Goal: Complete application form

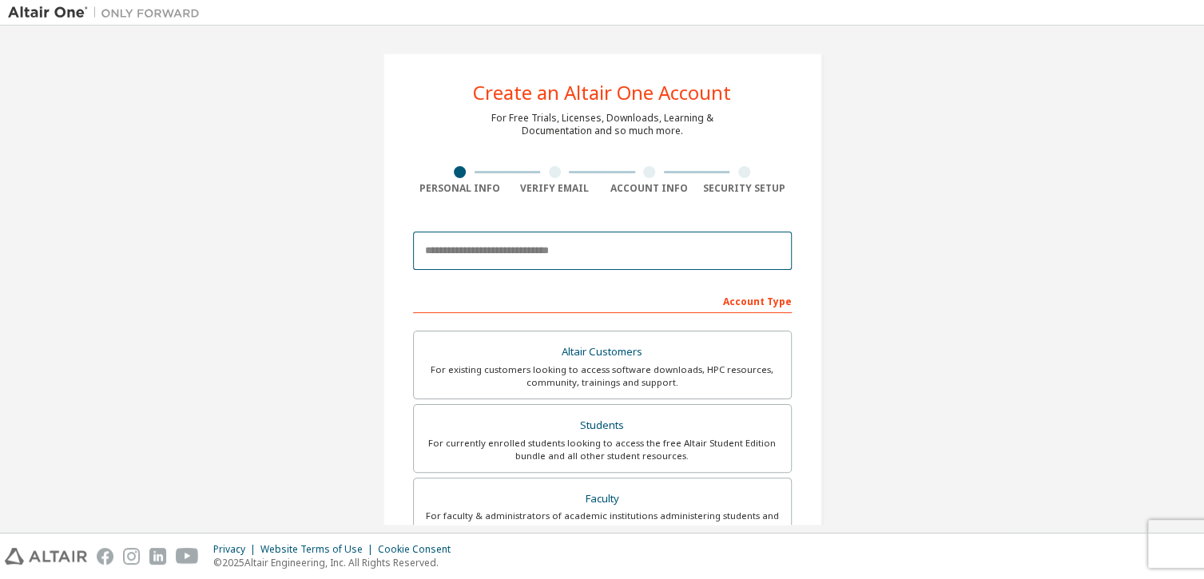
click at [571, 253] on input "email" at bounding box center [602, 251] width 379 height 38
type input "**********"
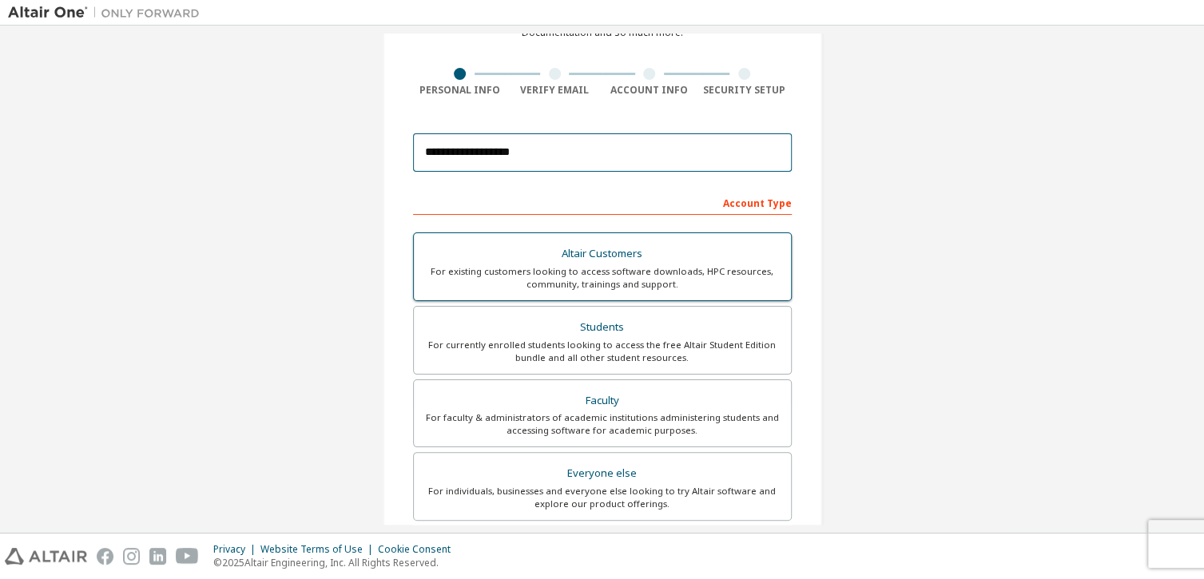
scroll to position [145, 0]
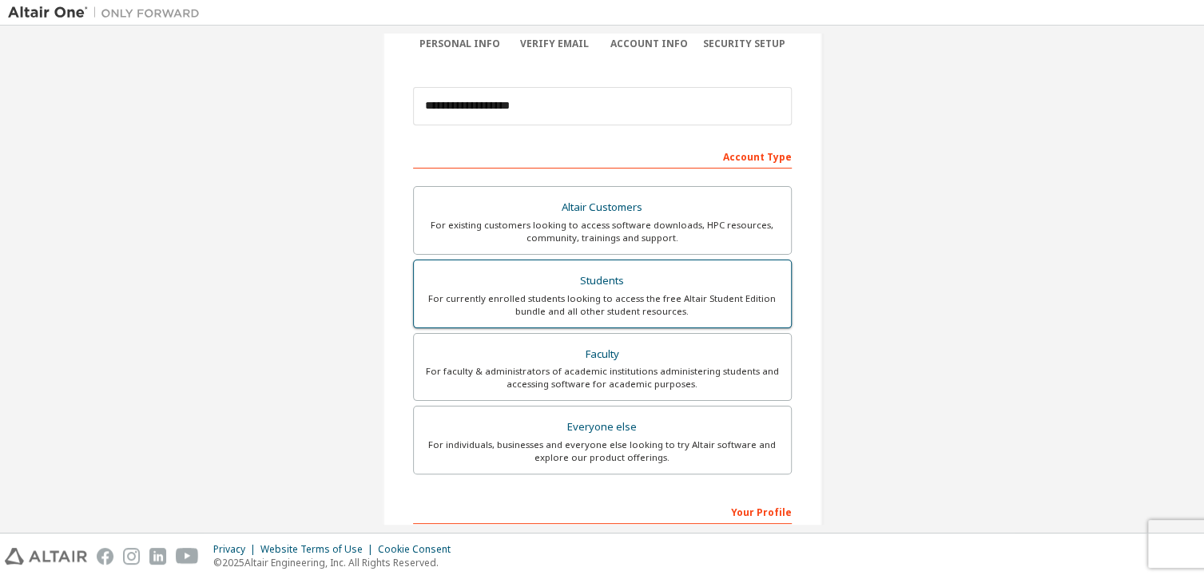
click at [595, 278] on div "Students" at bounding box center [603, 281] width 358 height 22
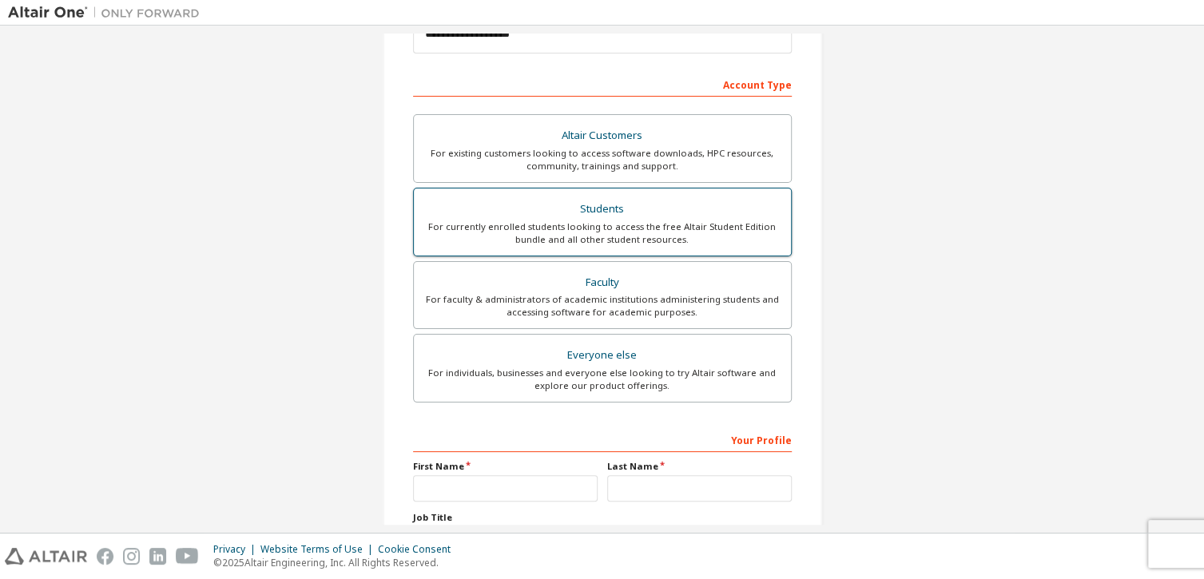
scroll to position [238, 0]
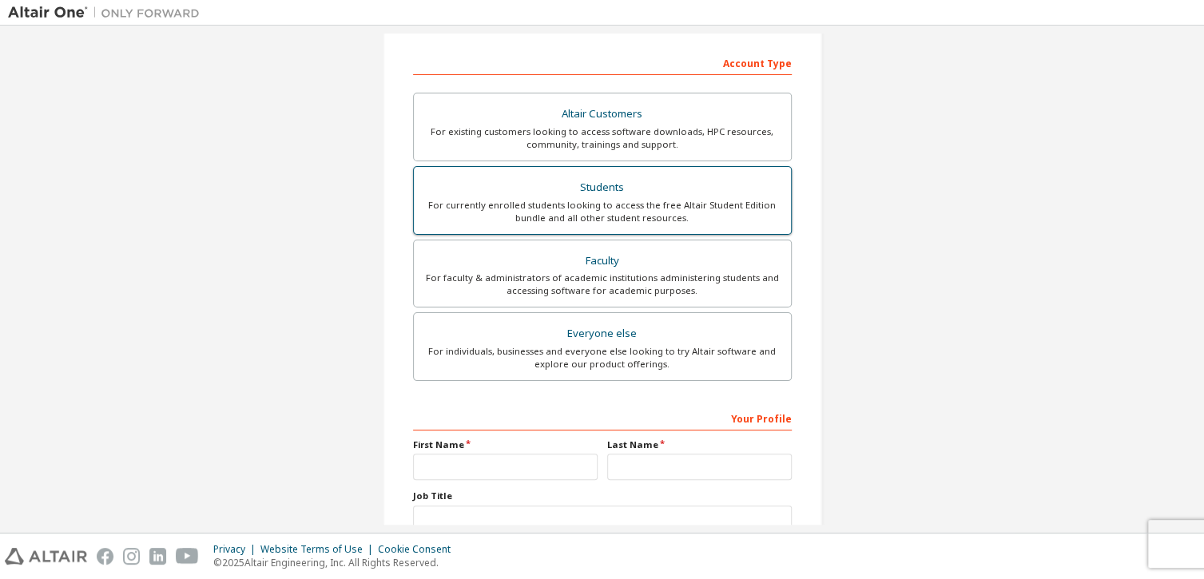
click at [619, 199] on div "For currently enrolled students looking to access the free Altair Student Editi…" at bounding box center [603, 212] width 358 height 26
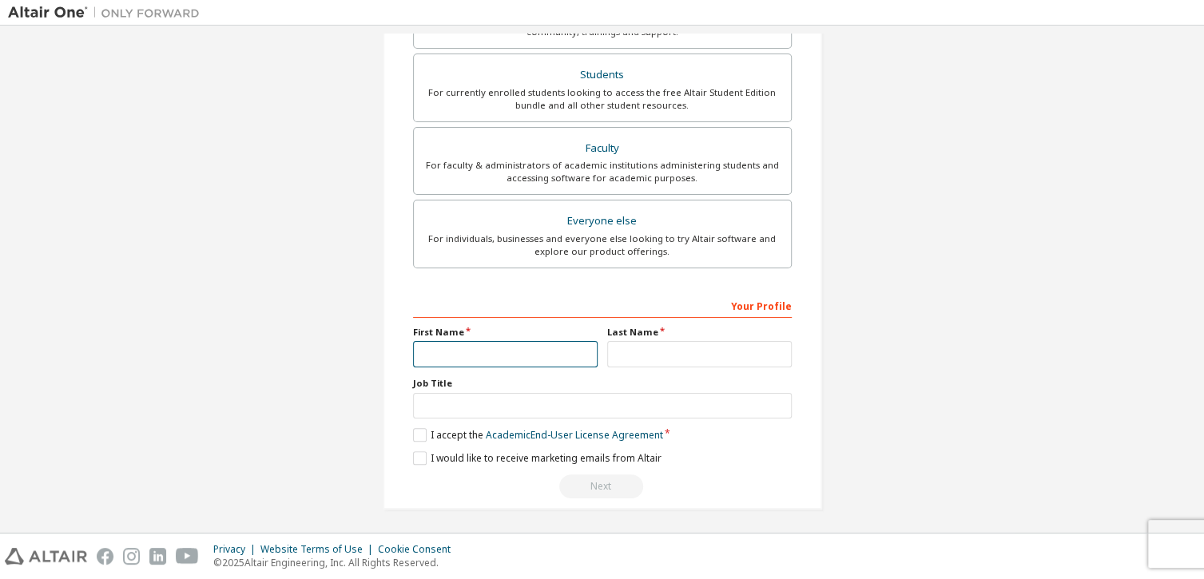
click at [456, 358] on input "text" at bounding box center [505, 354] width 185 height 26
type input "*****"
click at [644, 354] on input "text" at bounding box center [699, 354] width 185 height 26
type input "********"
click at [582, 412] on input "text" at bounding box center [602, 406] width 379 height 26
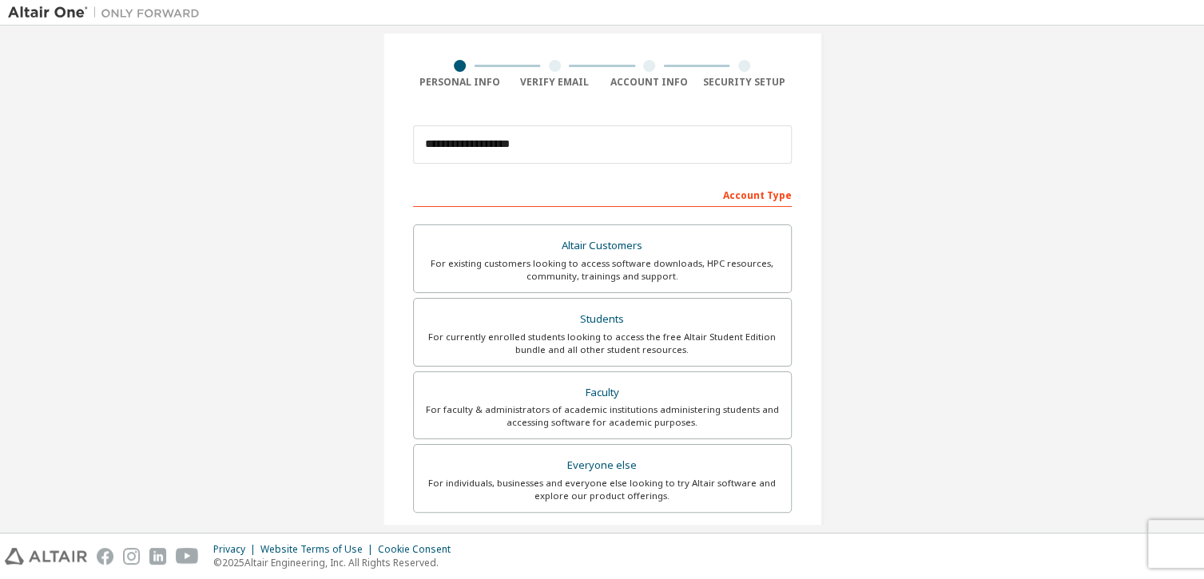
scroll to position [94, 0]
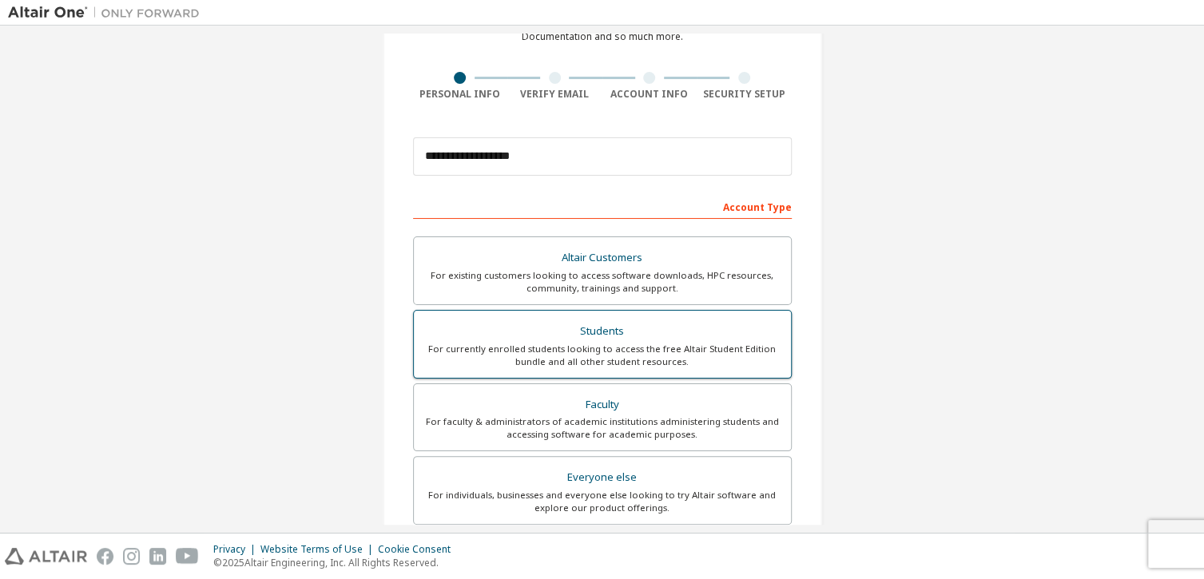
click at [589, 330] on div "Students" at bounding box center [603, 331] width 358 height 22
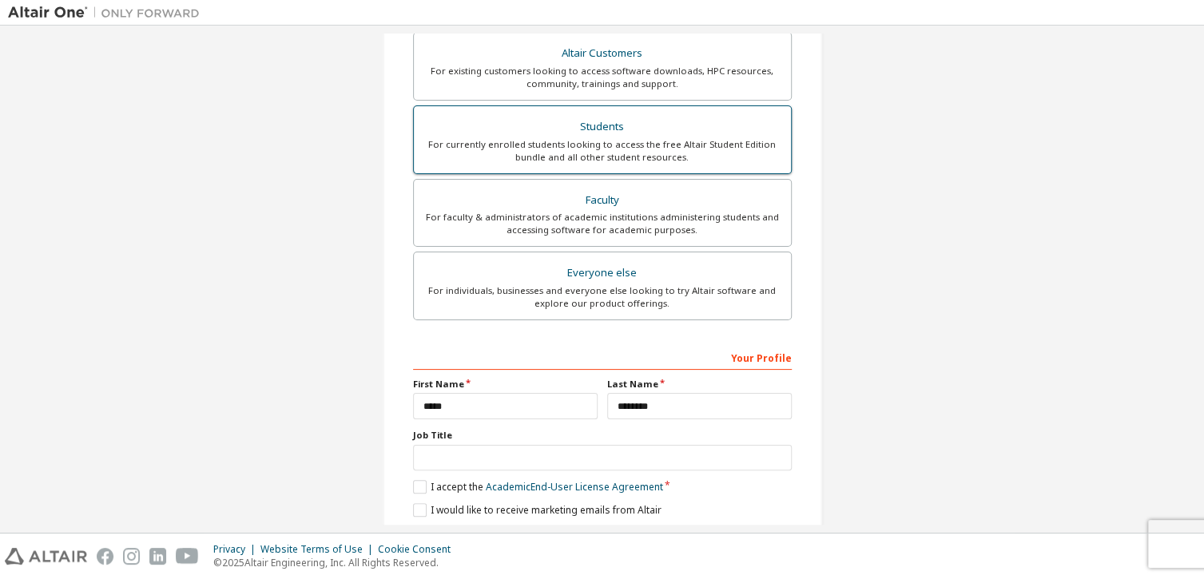
scroll to position [351, 0]
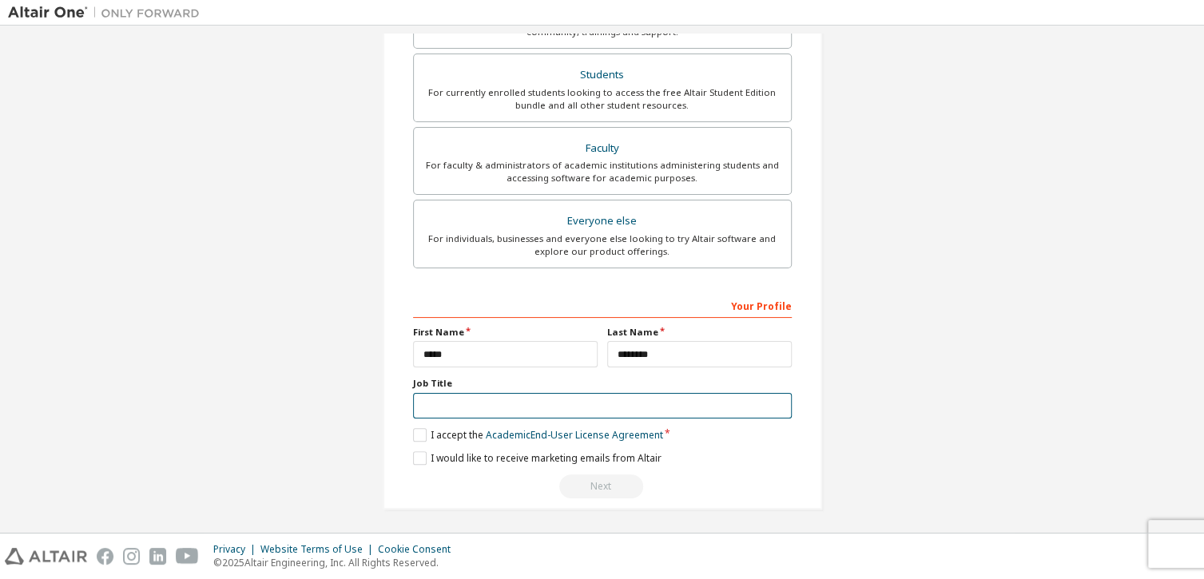
click at [483, 400] on input "text" at bounding box center [602, 406] width 379 height 26
type input "*"
type input "**********"
click at [418, 432] on label "I accept the Academic End-User License Agreement" at bounding box center [538, 435] width 250 height 14
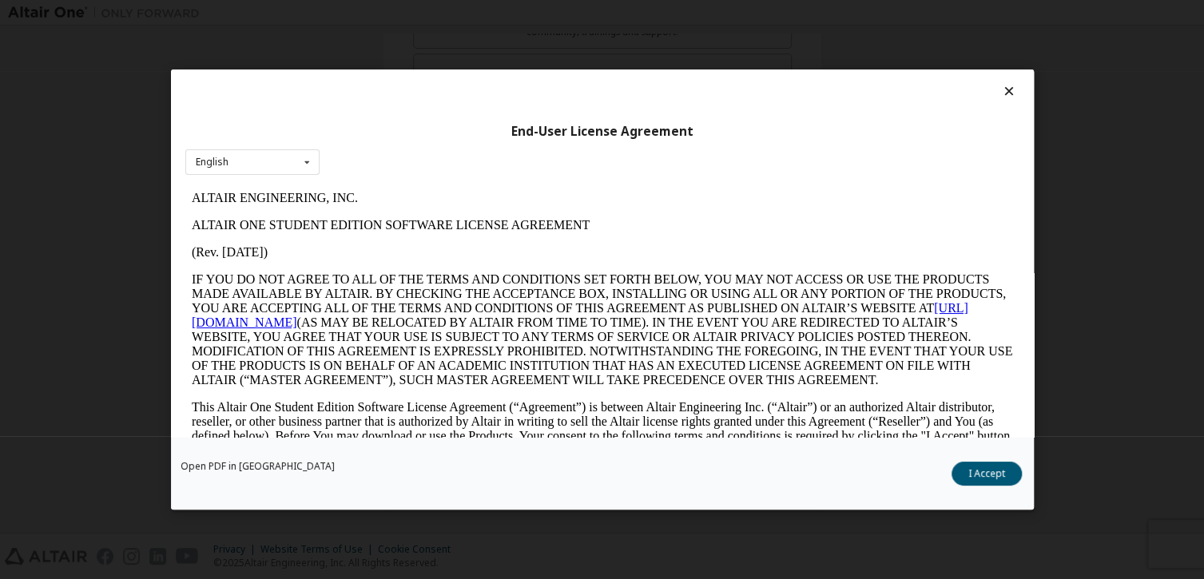
scroll to position [0, 0]
click at [505, 348] on p "IF YOU DO NOT AGREE TO ALL OF THE TERMS AND CONDITIONS SET FORTH BELOW, YOU MAY…" at bounding box center [602, 330] width 822 height 115
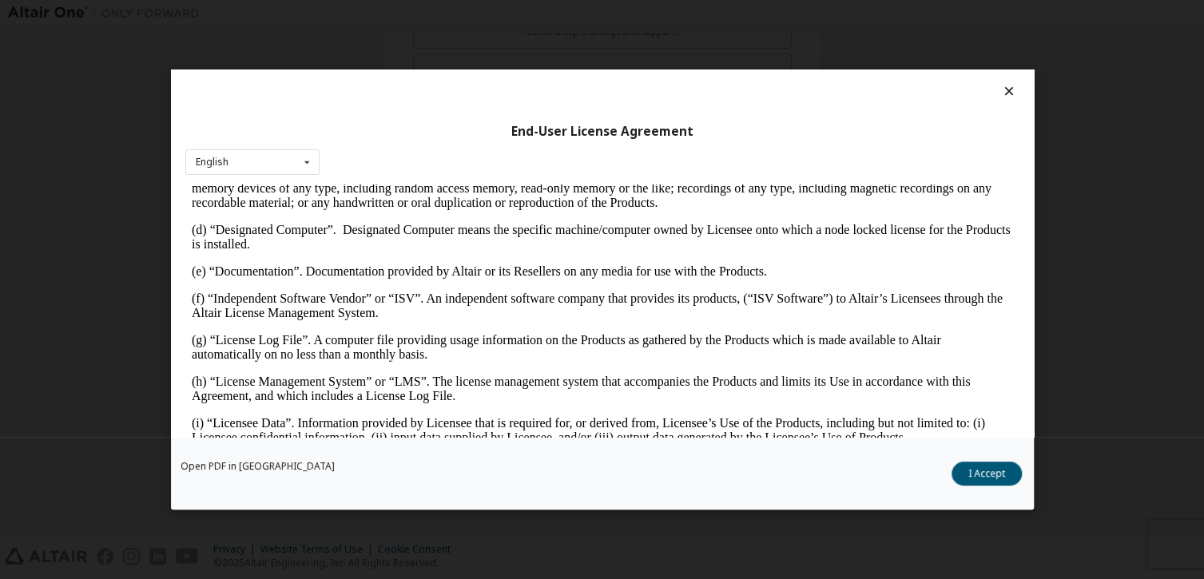
scroll to position [460, 0]
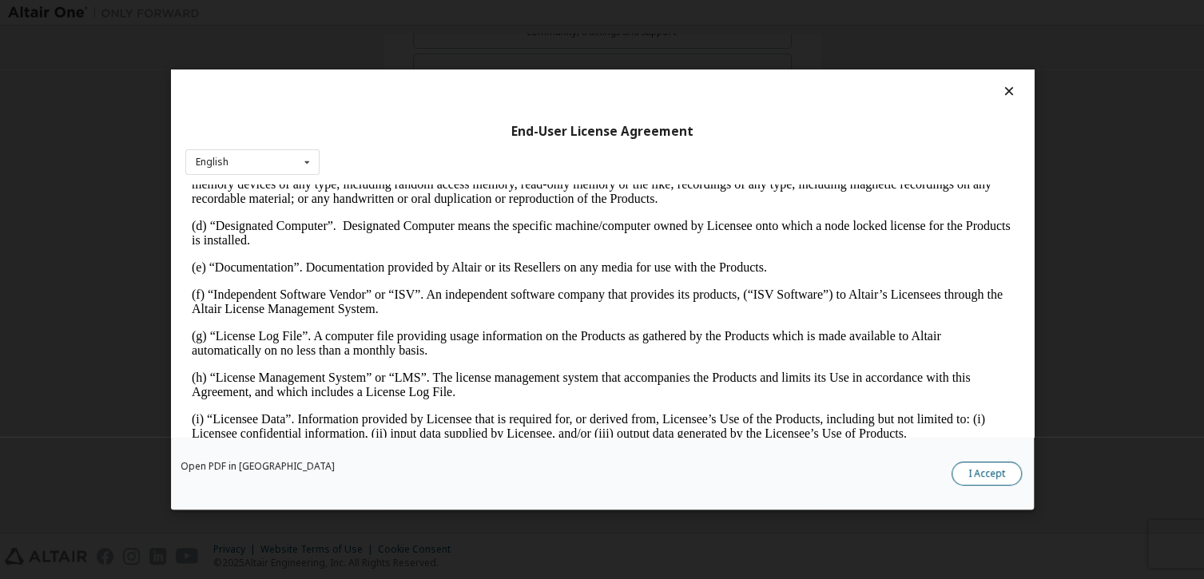
click at [972, 473] on button "I Accept" at bounding box center [987, 474] width 70 height 24
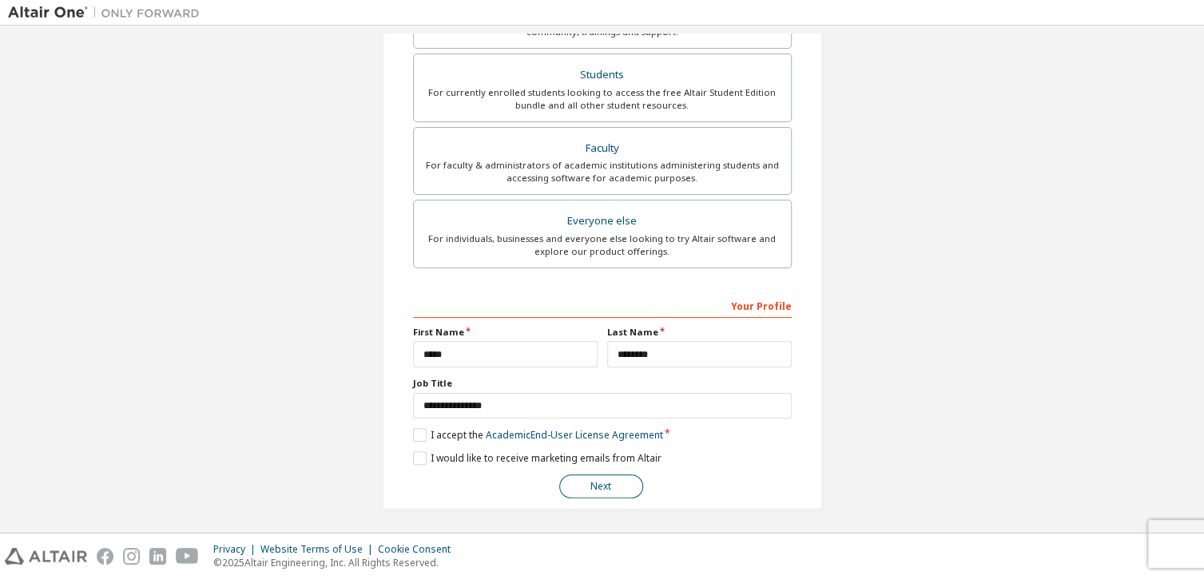
click at [603, 487] on button "Next" at bounding box center [601, 487] width 84 height 24
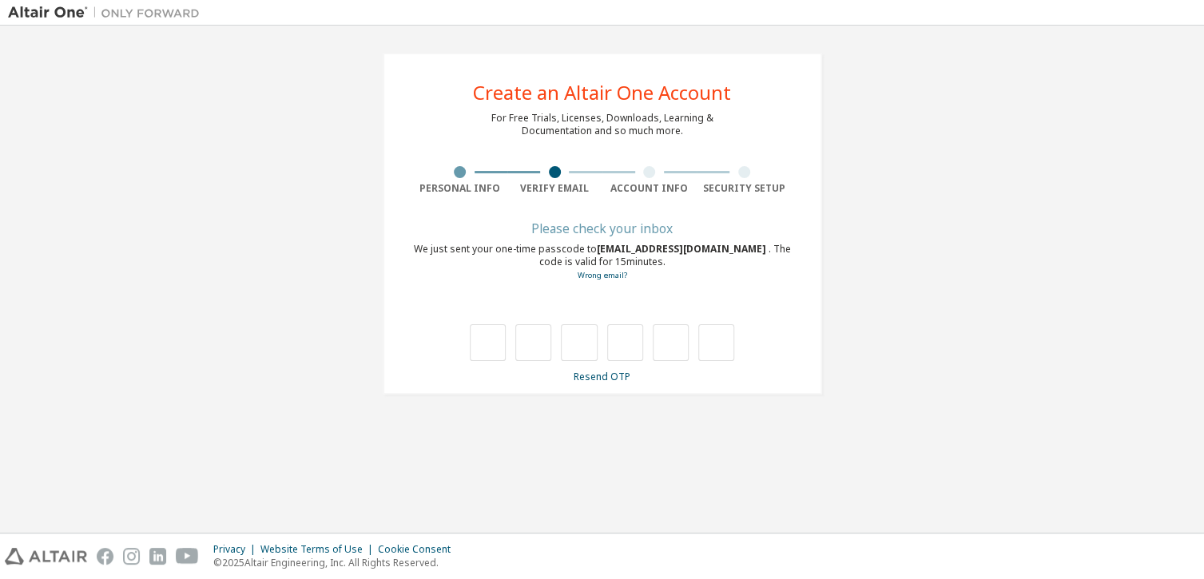
scroll to position [0, 0]
type input "*"
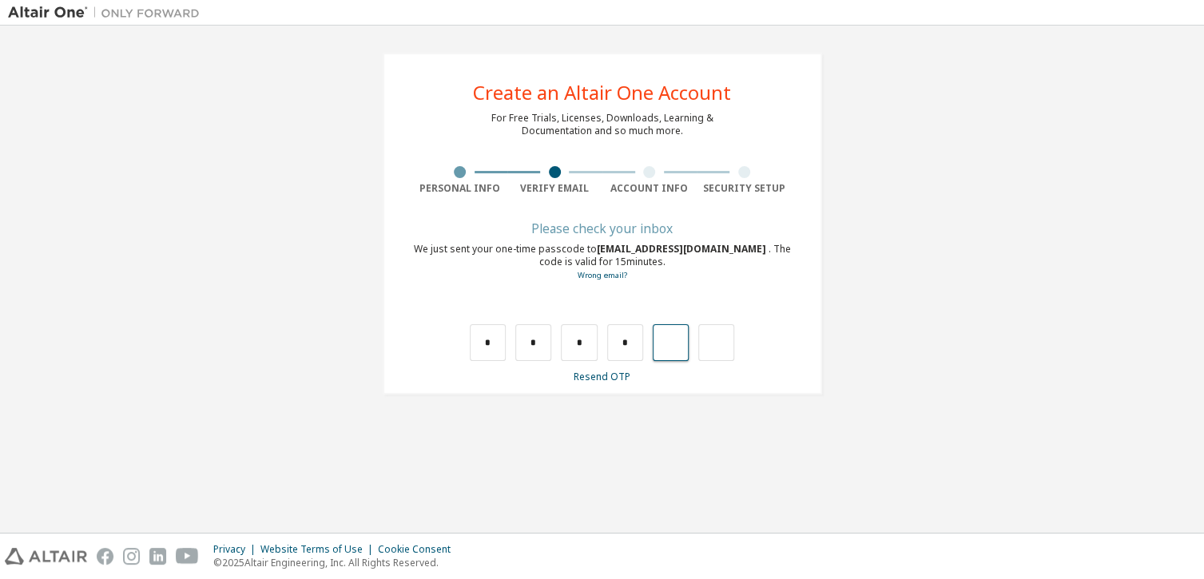
type input "*"
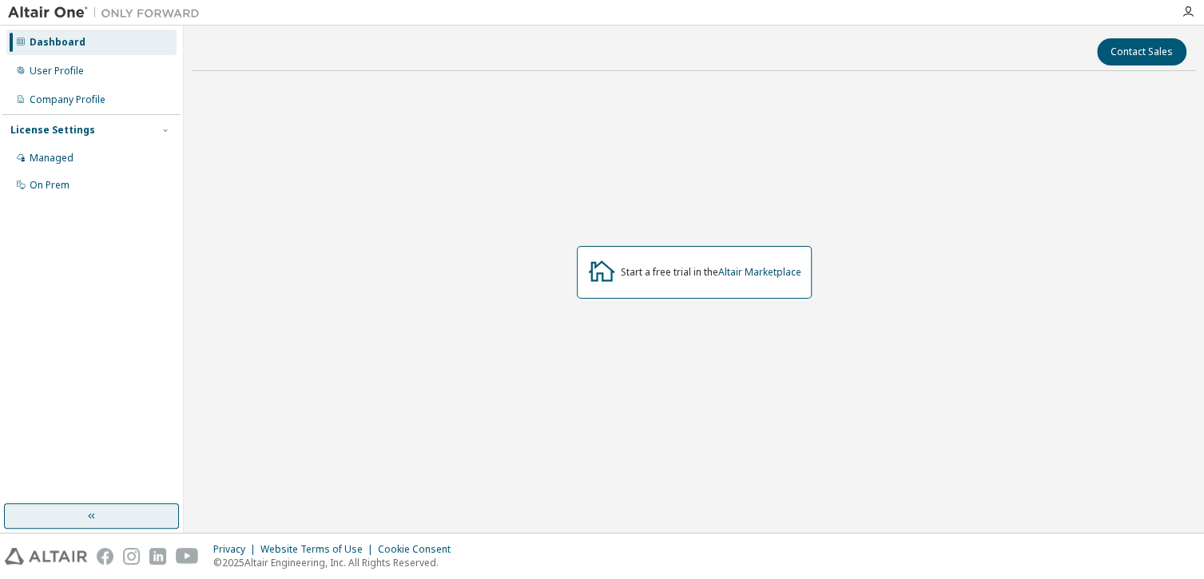
click at [86, 508] on button "button" at bounding box center [91, 517] width 175 height 26
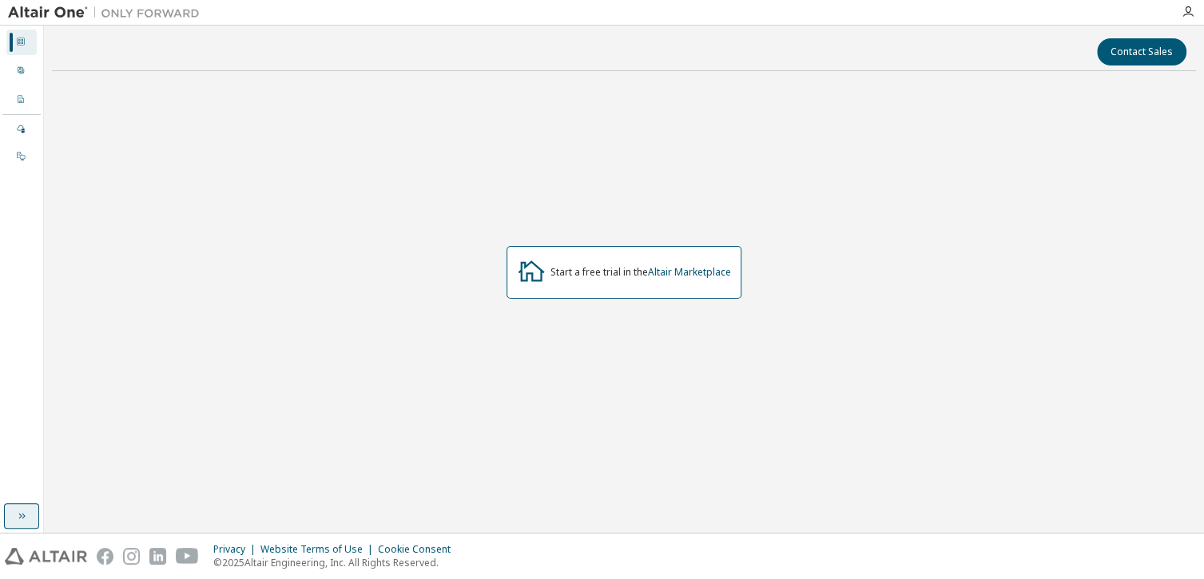
click at [22, 516] on icon "button" at bounding box center [21, 516] width 13 height 13
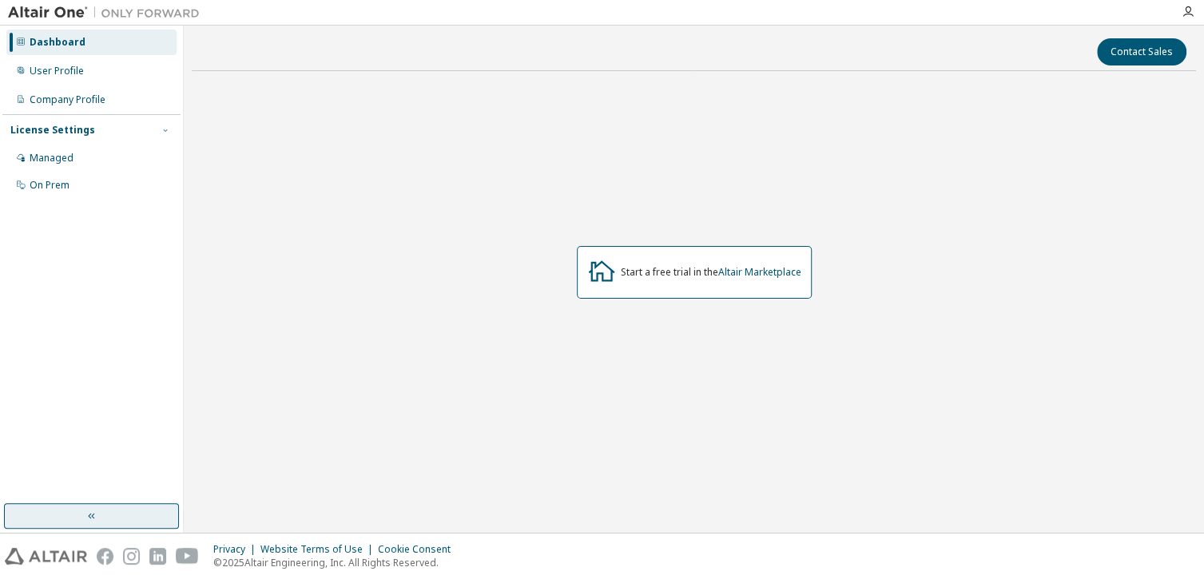
click at [165, 129] on icon "button" at bounding box center [166, 130] width 10 height 10
